Goal: Answer question/provide support

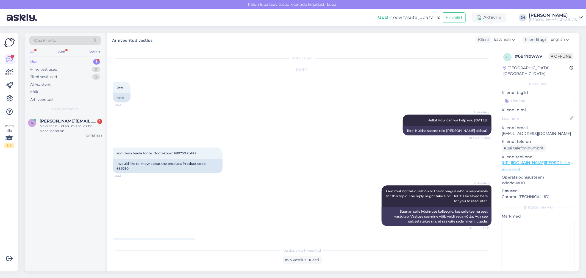
scroll to position [181, 0]
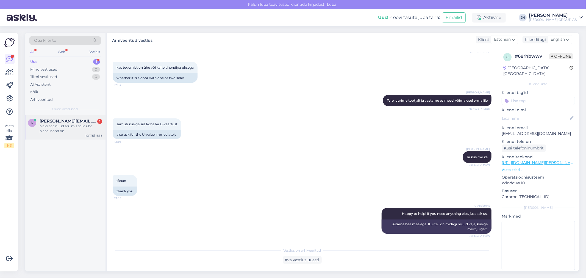
click at [75, 125] on div "Ma ei saa nüüd aru mis selle ühe plaadi hond on" at bounding box center [71, 129] width 63 height 10
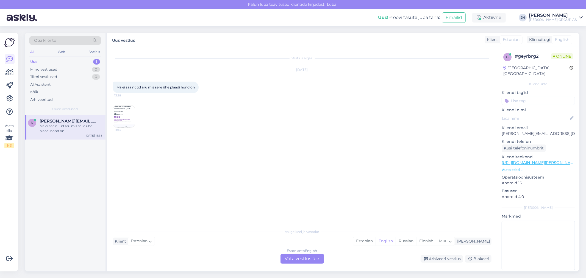
click at [123, 113] on img at bounding box center [124, 117] width 22 height 22
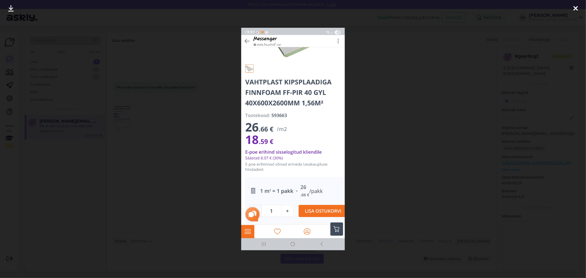
click at [574, 8] on icon at bounding box center [576, 8] width 4 height 7
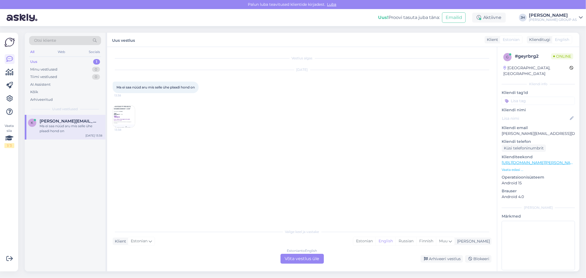
click at [124, 117] on img at bounding box center [124, 117] width 22 height 22
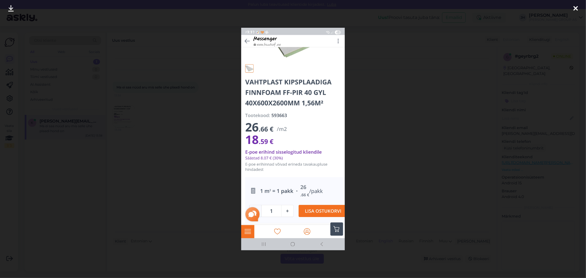
click at [576, 7] on icon at bounding box center [576, 8] width 4 height 7
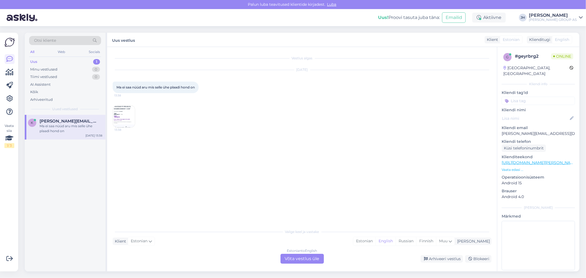
click at [295, 257] on div "Estonian to English Võta vestlus üle" at bounding box center [302, 259] width 43 height 10
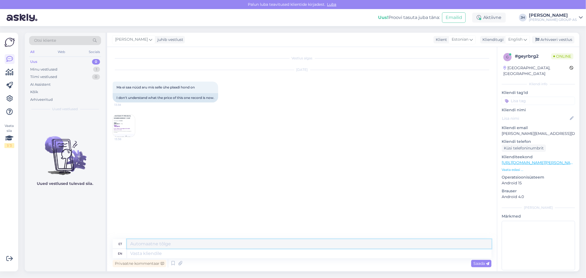
click at [140, 244] on textarea at bounding box center [309, 243] width 365 height 9
drag, startPoint x: 260, startPoint y: 242, endPoint x: 81, endPoint y: 226, distance: 180.2
click at [81, 226] on div "Otsi kliente All Web Socials Uus 0 Minu vestlused 1 Tiimi vestlused 0 AI Assist…" at bounding box center [302, 152] width 555 height 239
type textarea "Tere. Uurime tootehalduses ja vastame Teile e-[PERSON_NAME]"
click at [527, 39] on icon at bounding box center [525, 40] width 3 height 6
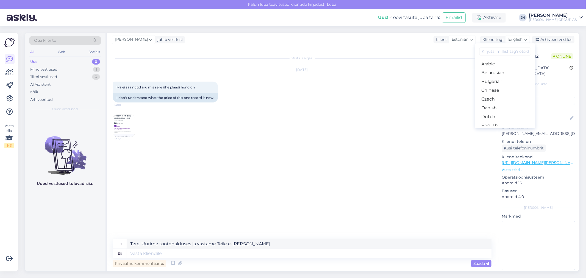
click at [496, 130] on link "Estonian" at bounding box center [505, 134] width 60 height 9
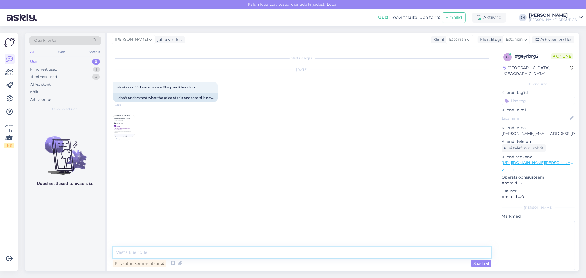
click at [136, 251] on textarea at bounding box center [302, 253] width 379 height 12
paste textarea "Tere. Uurime tootehalduses ja vastame Teile e-[PERSON_NAME]"
type textarea "Tere. Uurime tootehalduses ja vastame Teile e-[PERSON_NAME]"
click at [479, 265] on span "Saada" at bounding box center [482, 263] width 16 height 5
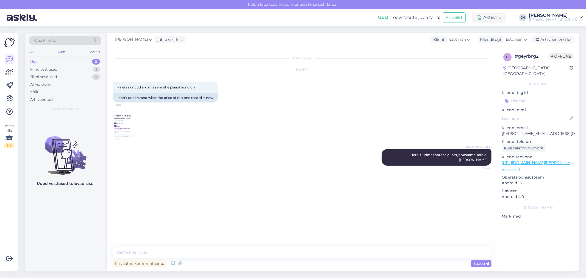
click at [124, 126] on img at bounding box center [124, 126] width 22 height 22
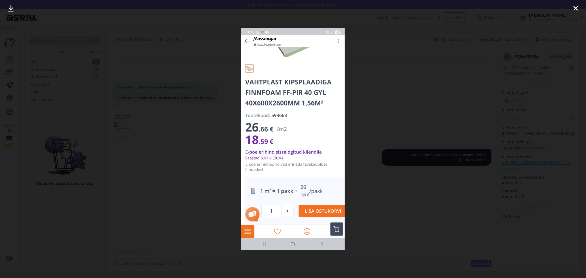
click at [574, 7] on icon at bounding box center [576, 8] width 4 height 7
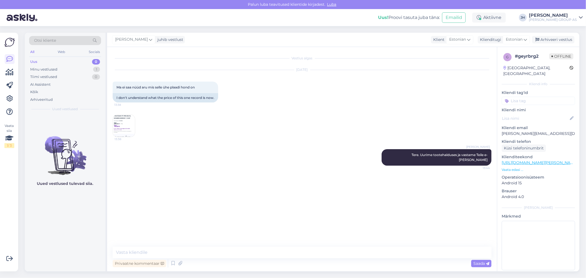
click at [129, 125] on img at bounding box center [124, 126] width 22 height 22
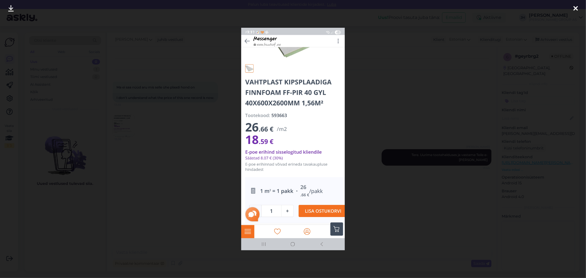
click at [303, 117] on img at bounding box center [293, 139] width 104 height 223
click at [577, 8] on icon at bounding box center [576, 8] width 4 height 7
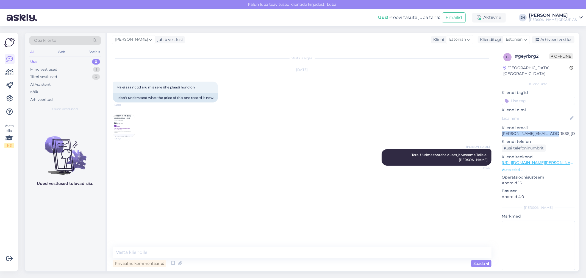
drag, startPoint x: 551, startPoint y: 127, endPoint x: 498, endPoint y: 128, distance: 52.5
click at [498, 128] on div "g # geyrbrg2 Offline Estonia, Viljandi Kliendi info Kliendi tag'id Kliendi nimi…" at bounding box center [538, 163] width 82 height 232
copy p "[PERSON_NAME][EMAIL_ADDRESS][DOMAIN_NAME]"
click at [123, 122] on img at bounding box center [124, 126] width 22 height 22
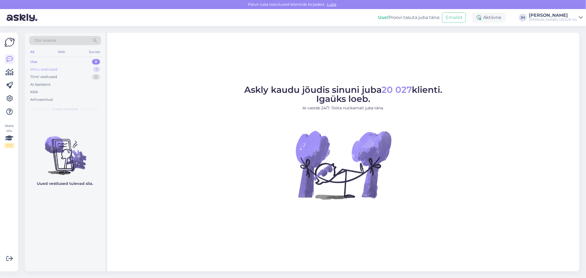
click at [47, 68] on div "Minu vestlused" at bounding box center [43, 69] width 27 height 5
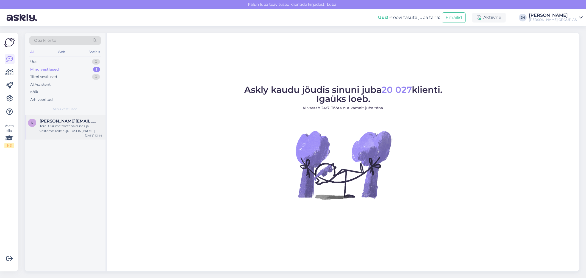
click at [47, 122] on span "[PERSON_NAME][EMAIL_ADDRESS][DOMAIN_NAME]" at bounding box center [68, 121] width 57 height 5
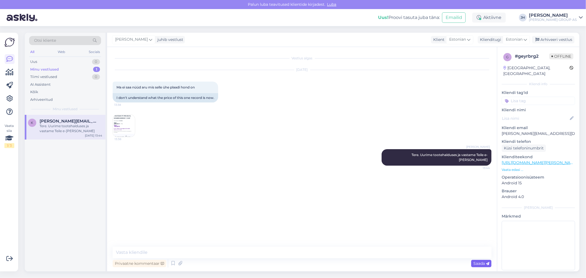
click at [480, 262] on span "Saada" at bounding box center [482, 263] width 16 height 5
click at [65, 121] on span "[PERSON_NAME][EMAIL_ADDRESS][DOMAIN_NAME]" at bounding box center [68, 121] width 57 height 5
click at [561, 39] on div "Arhiveeri vestlus" at bounding box center [553, 39] width 42 height 7
